Goal: Task Accomplishment & Management: Use online tool/utility

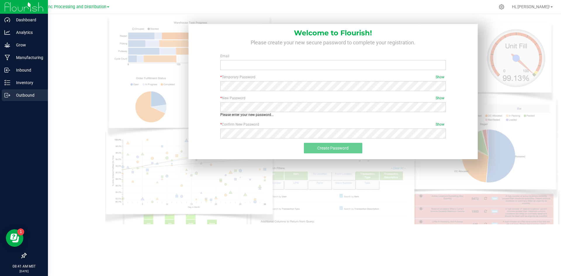
click at [16, 93] on p "Outbound" at bounding box center [27, 95] width 35 height 7
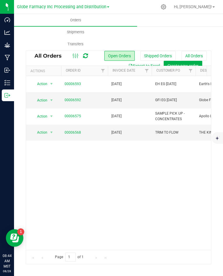
click at [144, 40] on div "Orders Shipments Transfers" at bounding box center [125, 32] width 223 height 36
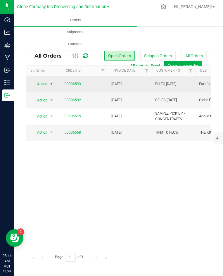
click at [42, 84] on span "Action" at bounding box center [40, 84] width 16 height 8
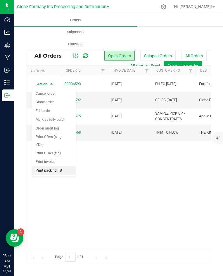
click at [46, 169] on li "Print packing list" at bounding box center [54, 170] width 44 height 9
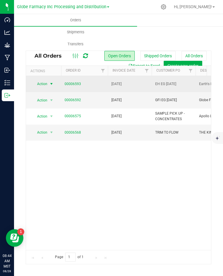
click at [41, 83] on span "Action" at bounding box center [40, 84] width 16 height 8
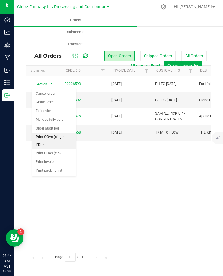
click at [51, 136] on li "Print COAs (single PDF)" at bounding box center [54, 141] width 44 height 16
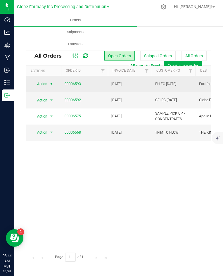
click at [48, 83] on span "select" at bounding box center [51, 84] width 7 height 8
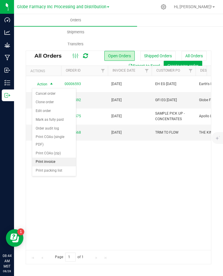
click at [40, 164] on li "Print invoice" at bounding box center [54, 161] width 44 height 9
